Goal: Use online tool/utility: Utilize a website feature to perform a specific function

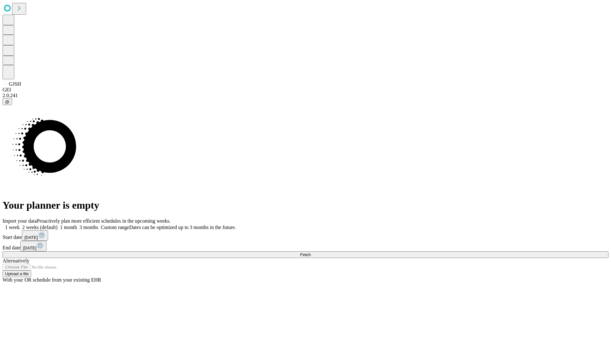
click at [311, 252] on span "Fetch" at bounding box center [305, 254] width 11 height 5
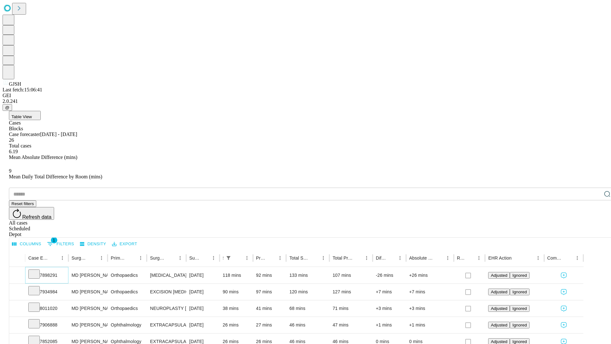
click at [37, 270] on icon at bounding box center [34, 273] width 6 height 6
